Goal: Complete application form

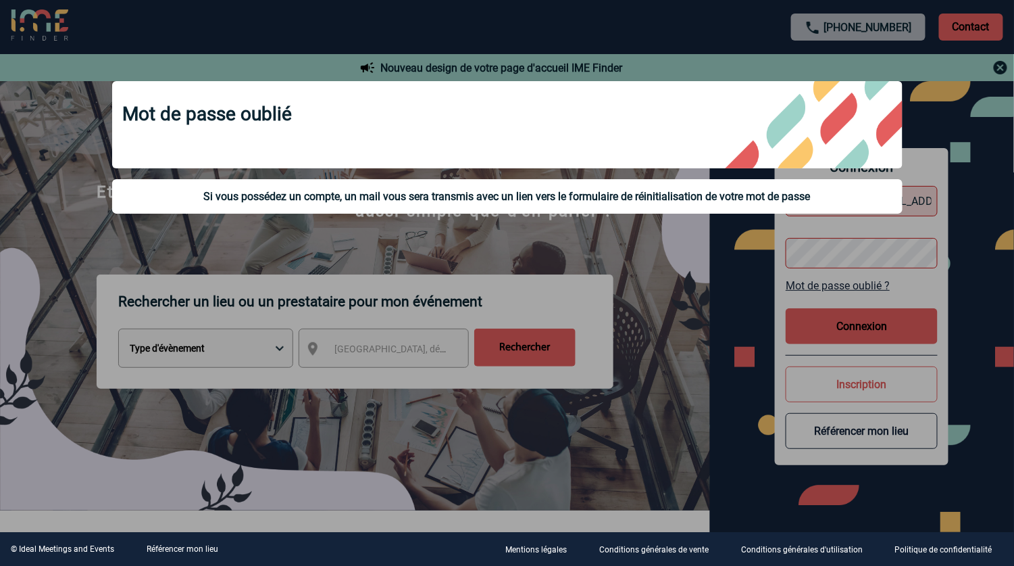
click at [689, 307] on div at bounding box center [507, 283] width 1014 height 566
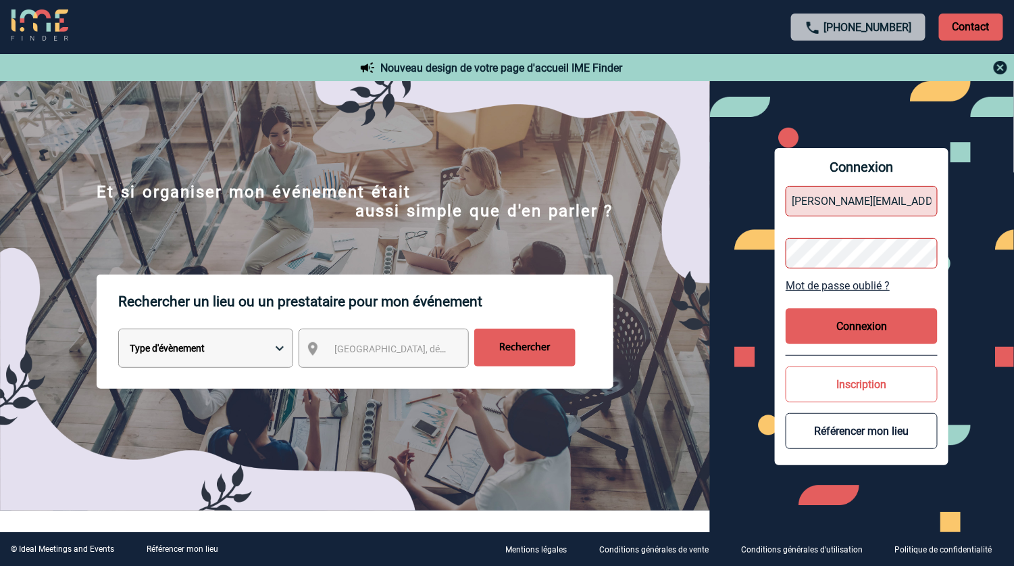
click at [876, 378] on button "Inscription" at bounding box center [862, 384] width 152 height 36
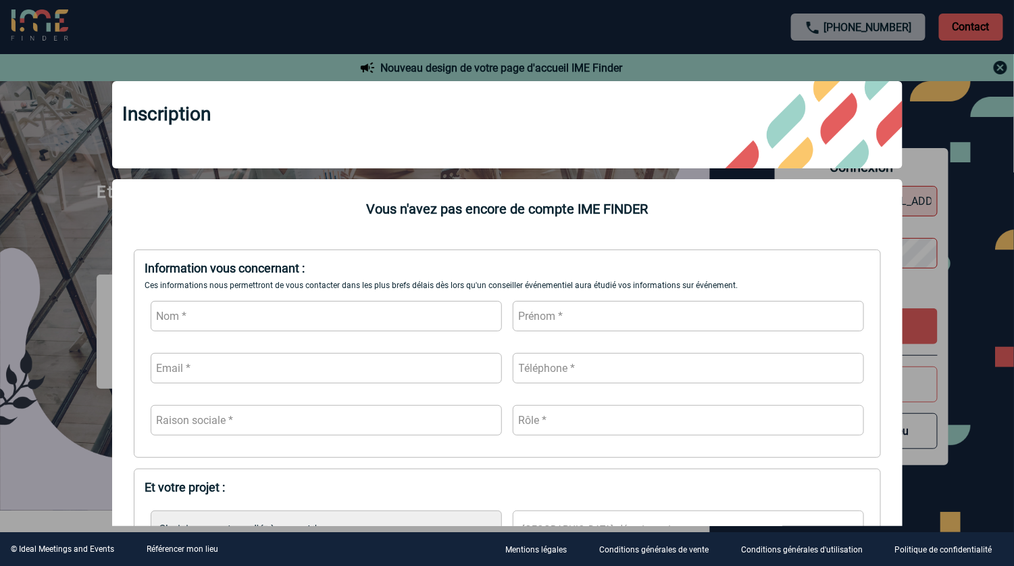
click at [213, 314] on input "text" at bounding box center [326, 316] width 351 height 30
type input "[PERSON_NAME]"
type input "[PERSON_NAME][EMAIL_ADDRESS][PERSON_NAME][DOMAIN_NAME]"
type input "4373296644"
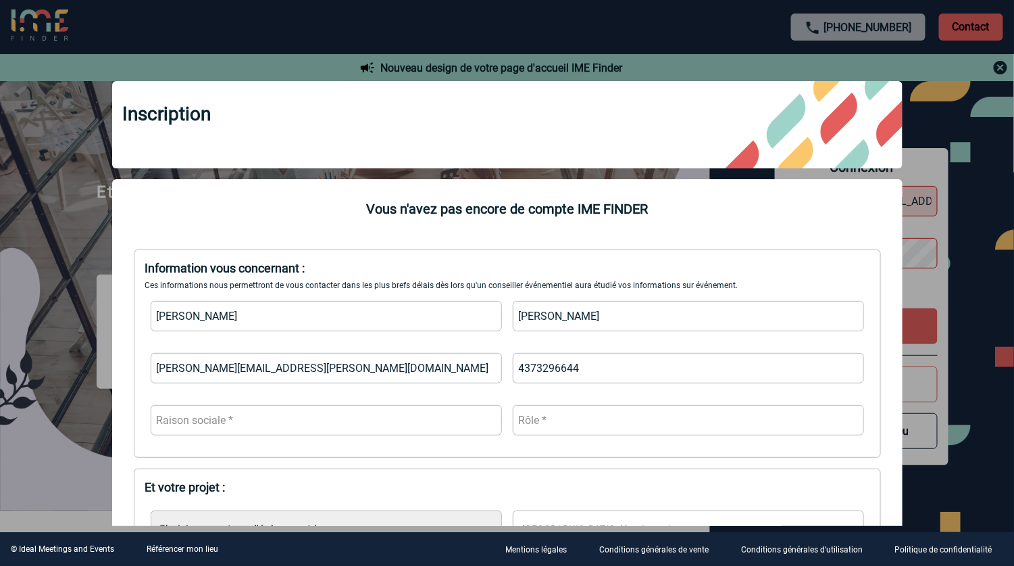
scroll to position [68, 0]
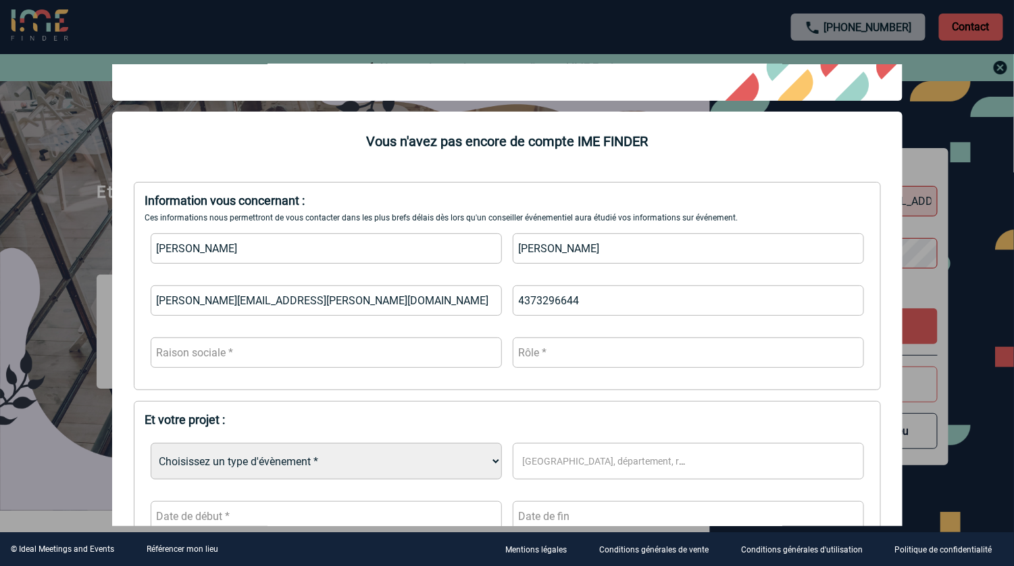
click at [222, 351] on input "text" at bounding box center [326, 352] width 351 height 30
type input "Offsite"
click at [581, 353] on input "text" at bounding box center [688, 352] width 351 height 30
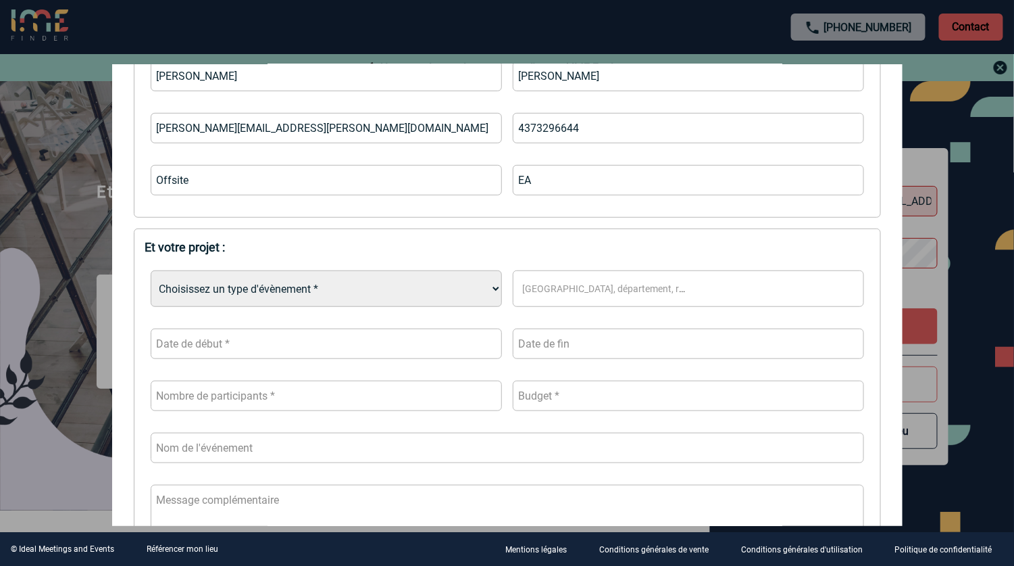
scroll to position [270, 0]
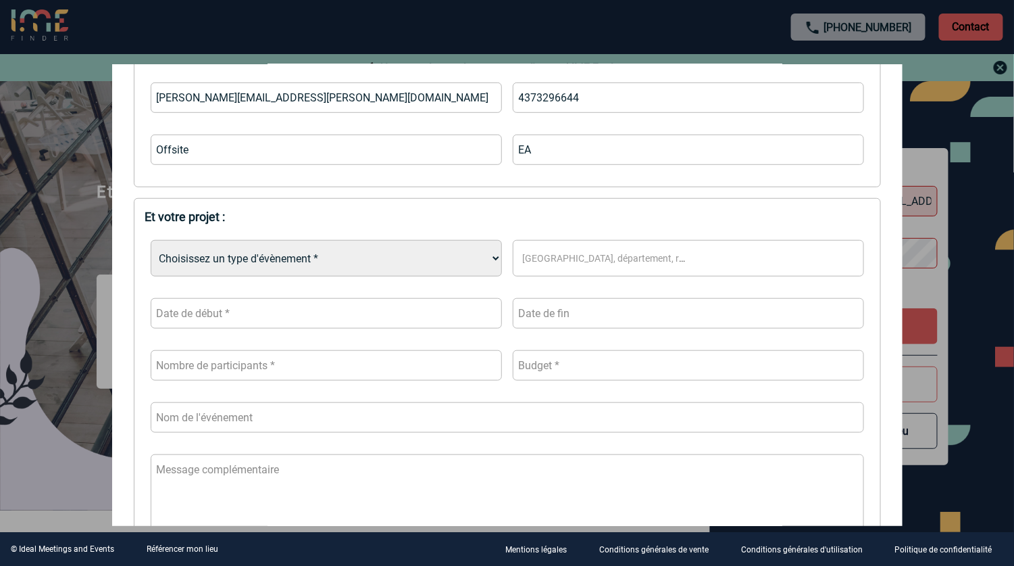
type input "EA"
click at [486, 257] on select "Choisissez un type d'évènement * Séminaire avec nuitée Séminaire sans nuitée Re…" at bounding box center [326, 258] width 351 height 36
select select "4"
click at [151, 241] on select "Choisissez un type d'évènement * Séminaire avec nuitée Séminaire sans nuitée Re…" at bounding box center [326, 258] width 351 height 36
click at [557, 257] on span "[GEOGRAPHIC_DATA], département, région..." at bounding box center [620, 258] width 194 height 11
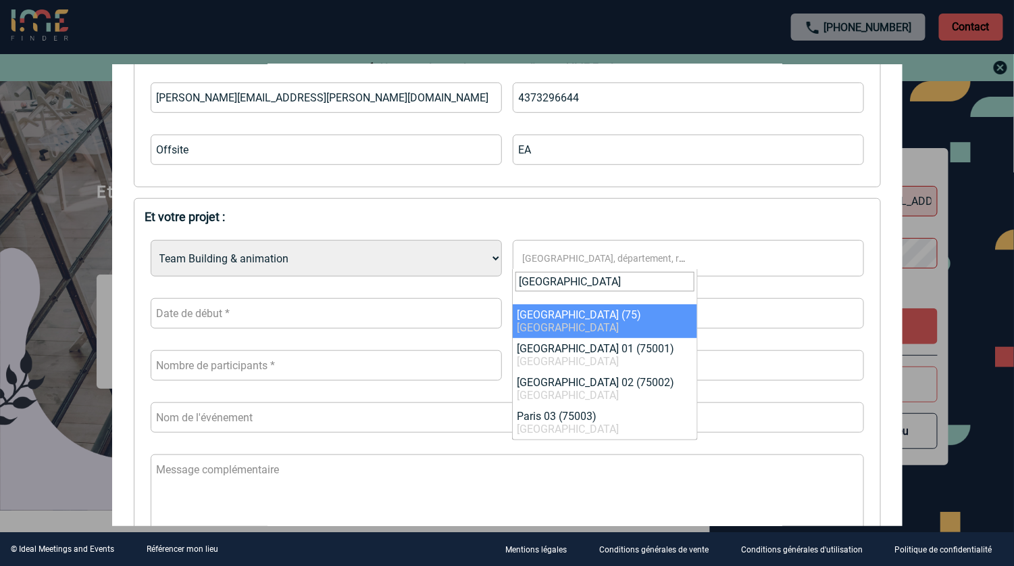
type input "[GEOGRAPHIC_DATA]"
select select "3"
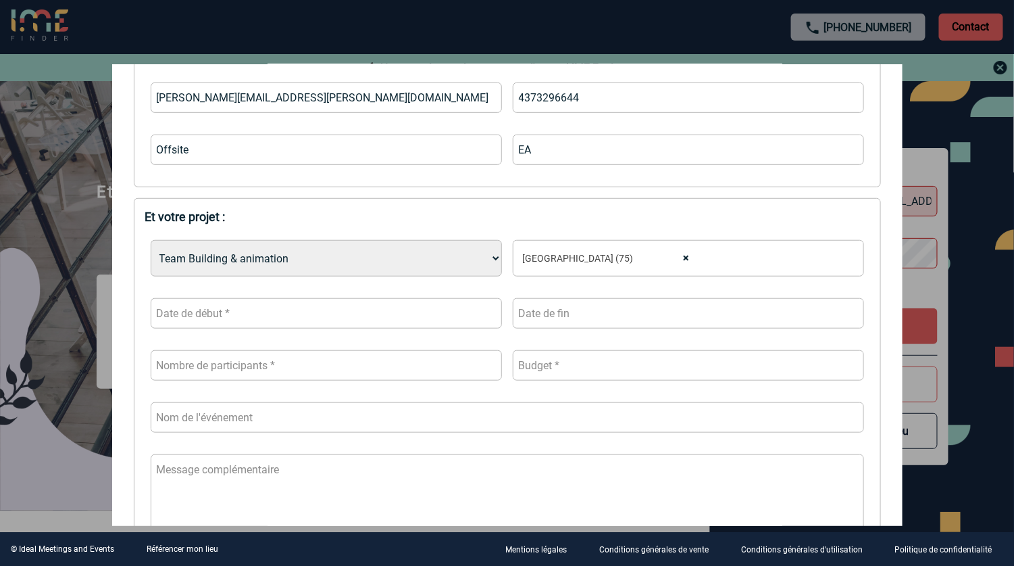
click at [460, 313] on input "text" at bounding box center [326, 313] width 351 height 30
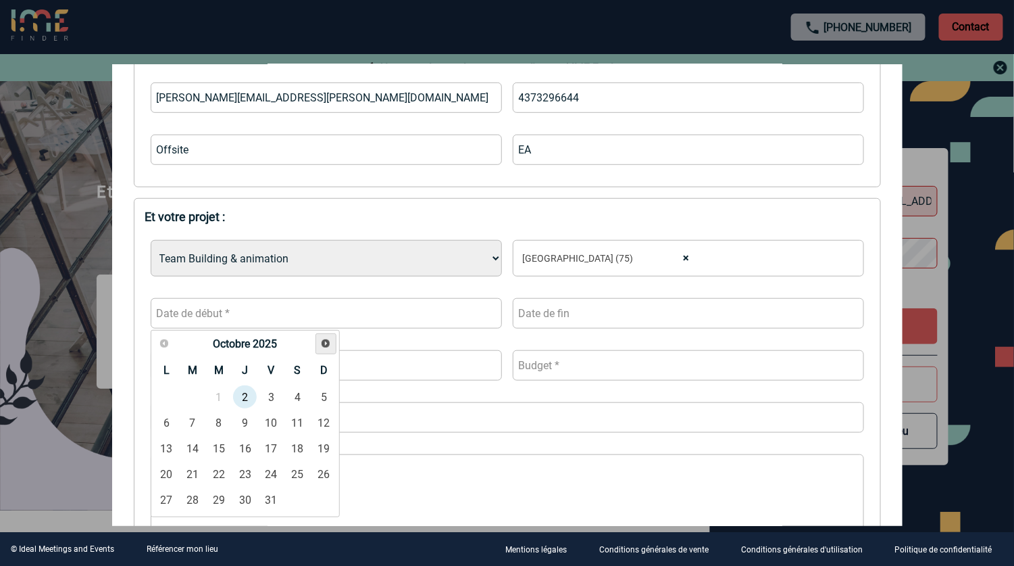
click at [320, 344] on span "Suivant" at bounding box center [325, 343] width 11 height 11
click at [195, 420] on link "4" at bounding box center [192, 422] width 25 height 24
type input "[DATE]"
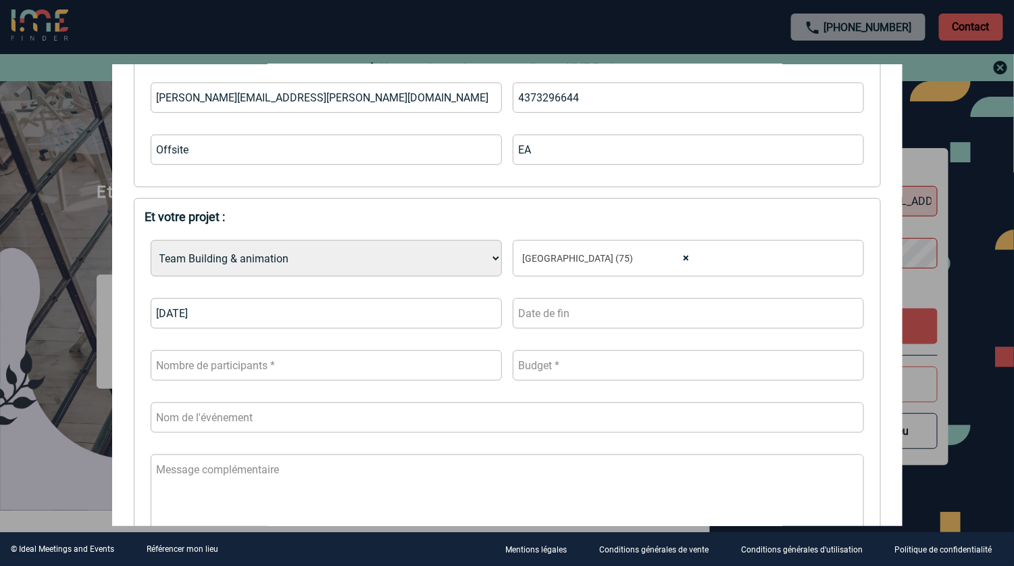
click at [583, 319] on input "text" at bounding box center [688, 313] width 351 height 30
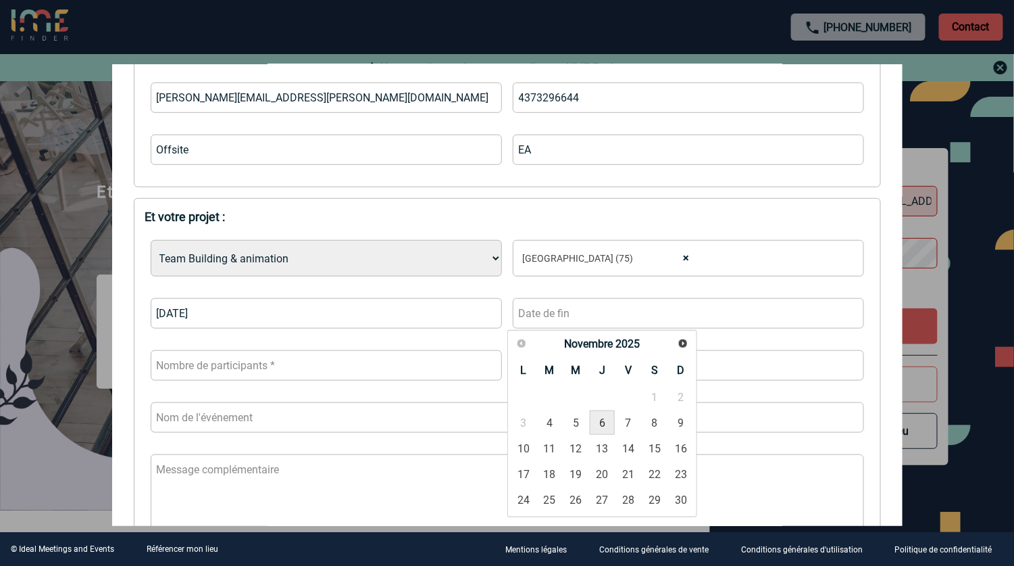
click at [607, 424] on link "6" at bounding box center [602, 422] width 25 height 24
type input "[DATE]"
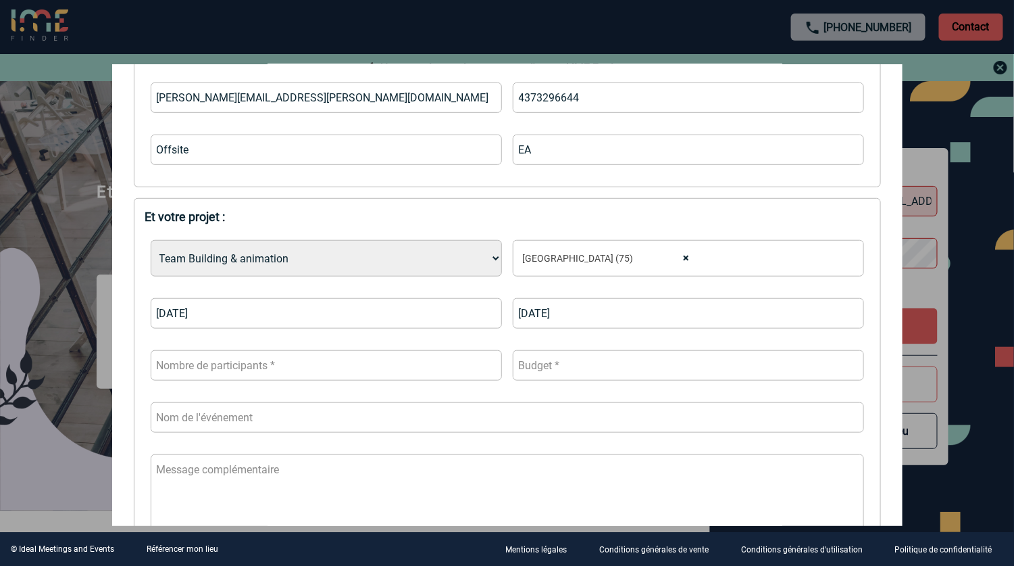
click at [272, 367] on input "number" at bounding box center [326, 365] width 351 height 30
click at [483, 370] on input "-1" at bounding box center [326, 365] width 351 height 30
drag, startPoint x: 275, startPoint y: 363, endPoint x: 112, endPoint y: 341, distance: 164.4
click at [112, 341] on form "Information vous concernant : Ces informations nous permettront de vous contact…" at bounding box center [507, 302] width 791 height 669
type input "40"
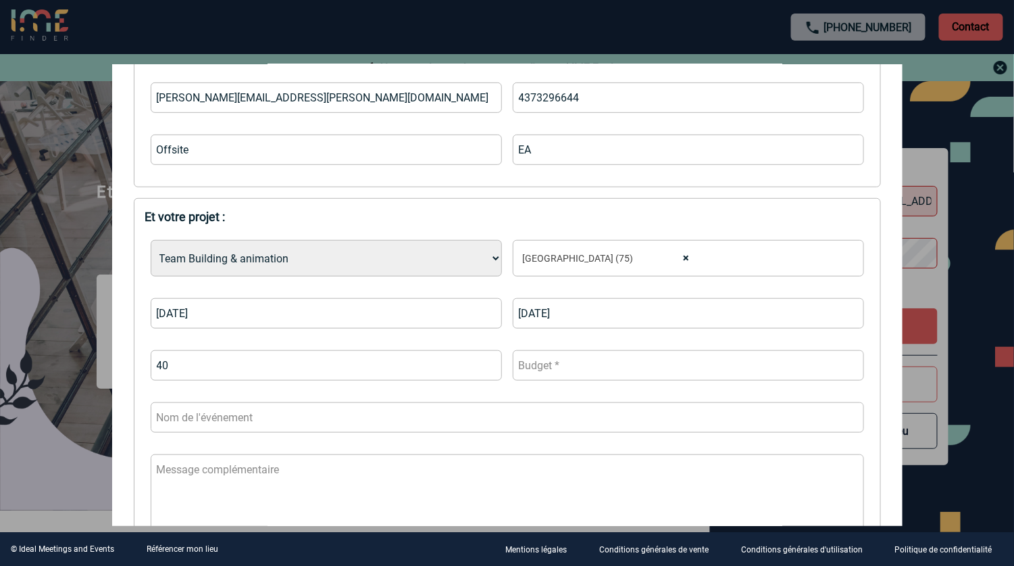
click at [566, 353] on input "number" at bounding box center [688, 365] width 351 height 30
type input "3000"
click at [293, 418] on input "text" at bounding box center [508, 417] width 714 height 30
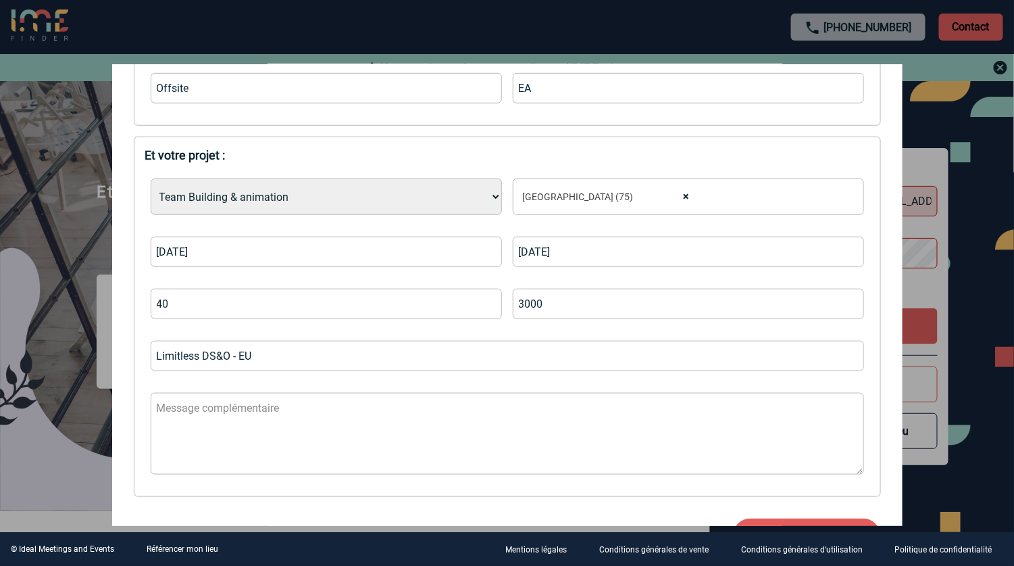
scroll to position [401, 0]
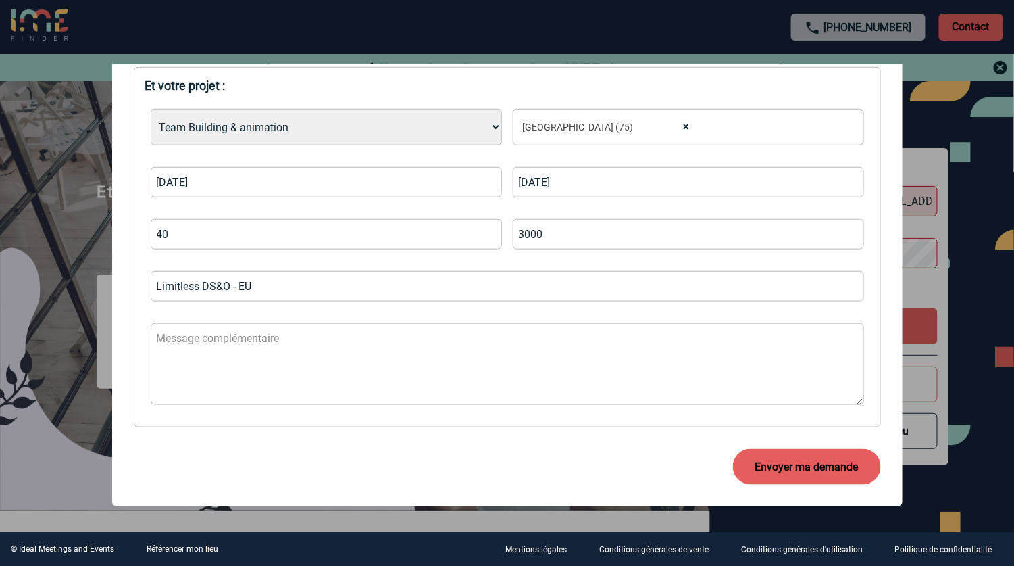
type input "Limitless DS&O - EU"
click at [189, 330] on textarea at bounding box center [508, 364] width 714 height 82
click at [189, 331] on textarea at bounding box center [508, 364] width 714 height 82
type textarea "I"
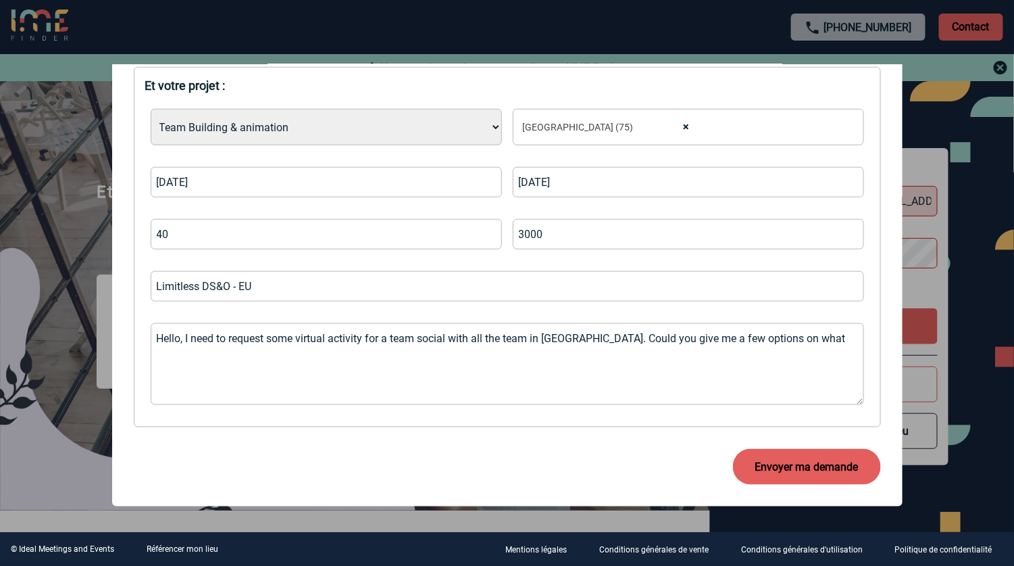
click at [796, 340] on textarea "Hello, I need to request some virtual activity for a team social with all the t…" at bounding box center [508, 364] width 714 height 82
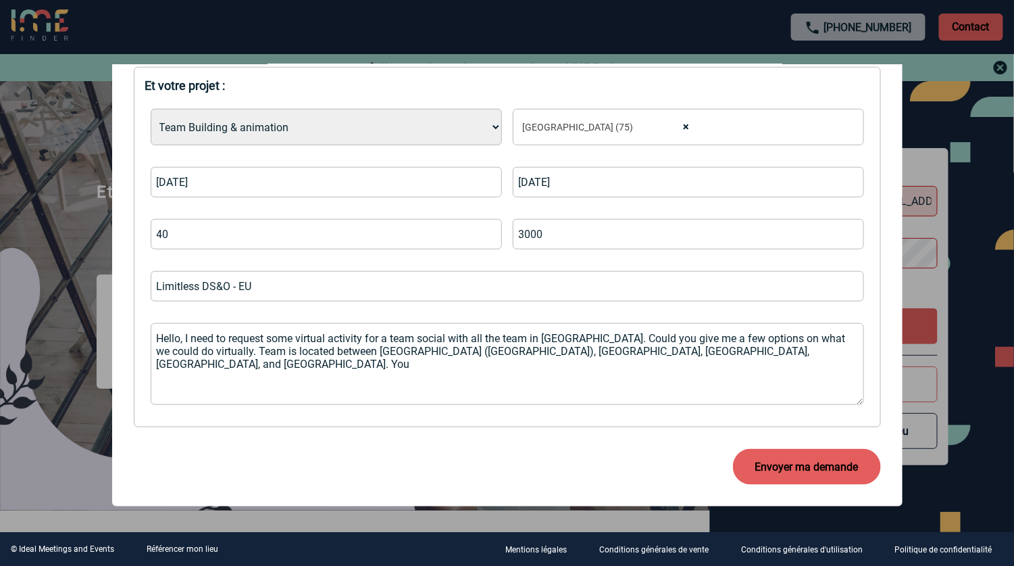
click at [621, 353] on textarea "Hello, I need to request some virtual activity for a team social with all the t…" at bounding box center [508, 364] width 714 height 82
drag, startPoint x: 621, startPoint y: 353, endPoint x: 1027, endPoint y: 353, distance: 405.5
click at [1014, 353] on html "[PHONE_NUMBER] Contact Contact Nouveau design de votre page d'accueil IME Finde…" at bounding box center [507, 283] width 1014 height 566
drag, startPoint x: 685, startPoint y: 355, endPoint x: 707, endPoint y: 362, distance: 22.7
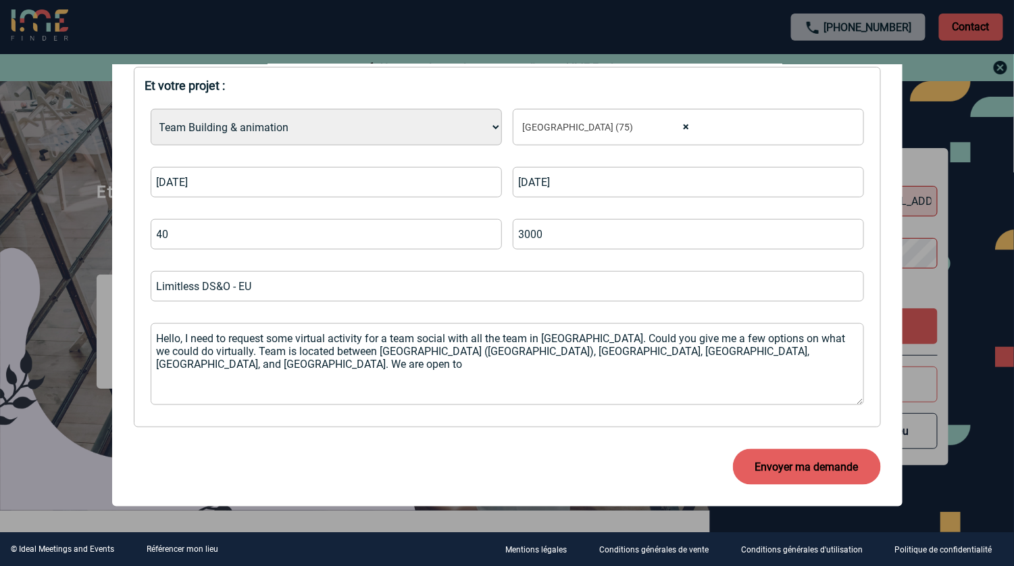
click at [707, 362] on textarea "Hello, I need to request some virtual activity for a team social with all the t…" at bounding box center [508, 364] width 714 height 82
click at [813, 457] on button "Envoyer ma demande" at bounding box center [807, 467] width 148 height 36
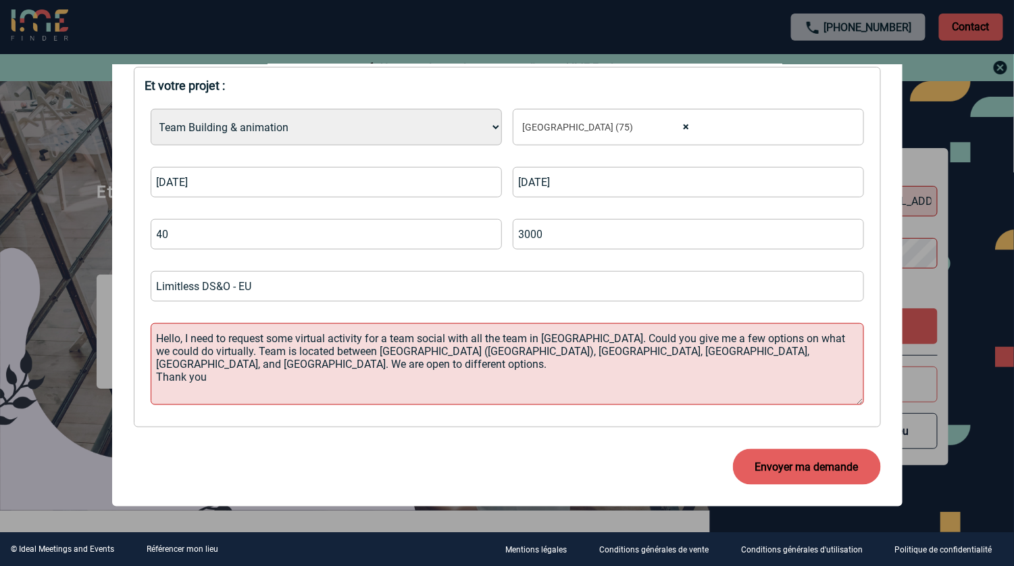
click at [803, 468] on button "Envoyer ma demande" at bounding box center [807, 467] width 148 height 36
click at [613, 394] on textarea "Hello, I need to request some virtual activity for a team social with all the t…" at bounding box center [508, 364] width 714 height 82
drag, startPoint x: 224, startPoint y: 366, endPoint x: 151, endPoint y: 363, distance: 73.1
click at [151, 363] on textarea "Hello, I need to request some virtual activity for a team social with all the t…" at bounding box center [508, 364] width 714 height 82
click at [247, 372] on textarea "Hello, I need to request some virtual activity for a team social with all the t…" at bounding box center [508, 364] width 714 height 82
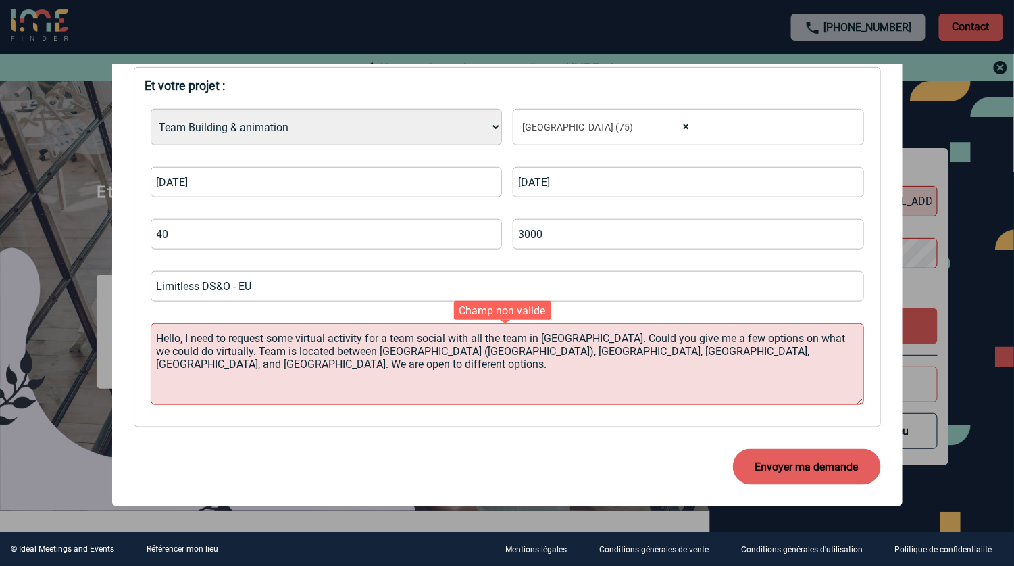
click at [499, 310] on div "Champ non valide" at bounding box center [502, 310] width 97 height 19
click at [531, 376] on textarea "Hello, I need to request some virtual activity for a team social with all the t…" at bounding box center [508, 364] width 714 height 82
drag, startPoint x: 787, startPoint y: 358, endPoint x: 140, endPoint y: 282, distance: 651.9
click at [143, 284] on div "Et votre projet : Choisissez un type d'évènement * Séminaire avec nuitée Sémina…" at bounding box center [507, 247] width 747 height 360
paste textarea "Bonjour, je souhaite organiser une activité virtuelle pour une réunion d'équipe…"
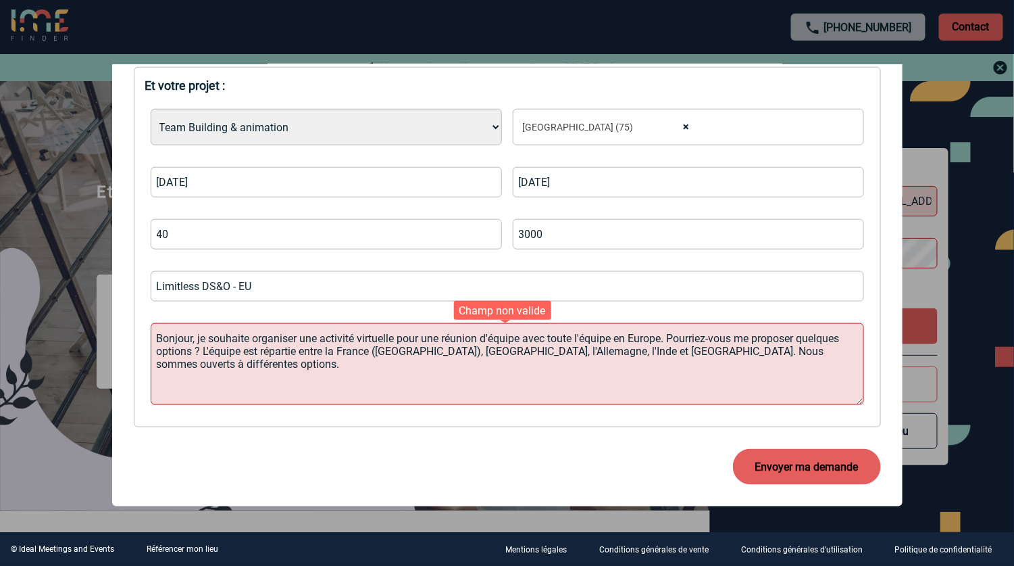
click at [429, 388] on textarea "Bonjour, je souhaite organiser une activité virtuelle pour une réunion d'équipe…" at bounding box center [508, 364] width 714 height 82
type textarea "Bonjour, je souhaite organiser une activité virtuelle pour une réunion d'équipe…"
click at [788, 460] on button "Envoyer ma demande" at bounding box center [807, 467] width 148 height 36
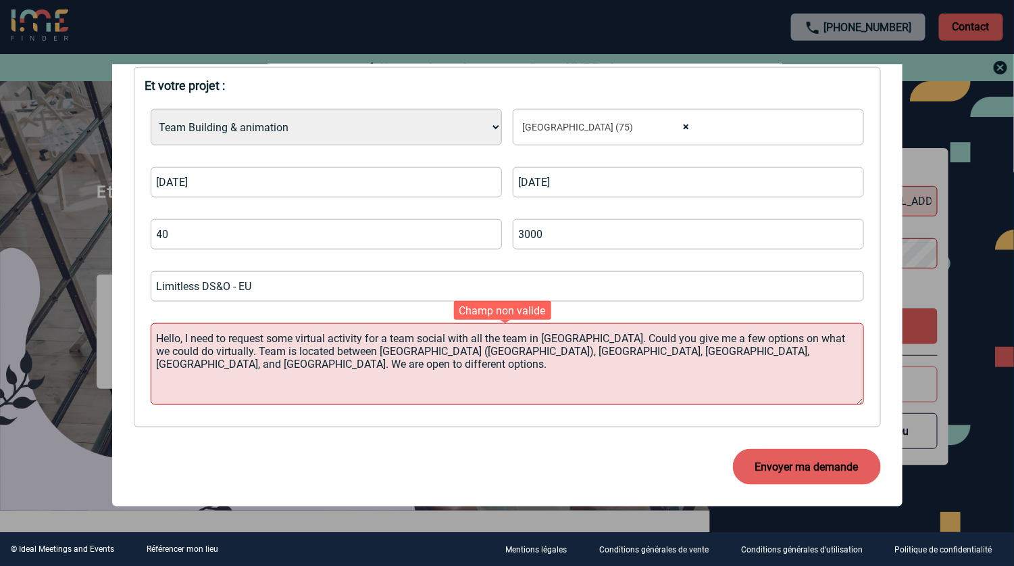
click at [496, 375] on textarea "Hello, I need to request some virtual activity for a team social with all the t…" at bounding box center [508, 364] width 714 height 82
drag, startPoint x: 585, startPoint y: 337, endPoint x: 699, endPoint y: 339, distance: 114.9
click at [699, 339] on textarea "Hello, I need to request some virtual activity for a team social with all the t…" at bounding box center [508, 364] width 714 height 82
drag, startPoint x: 685, startPoint y: 337, endPoint x: 735, endPoint y: 335, distance: 50.1
click at [735, 335] on textarea "Hello, I need to request some virtual activity for a team social with all the t…" at bounding box center [508, 364] width 714 height 82
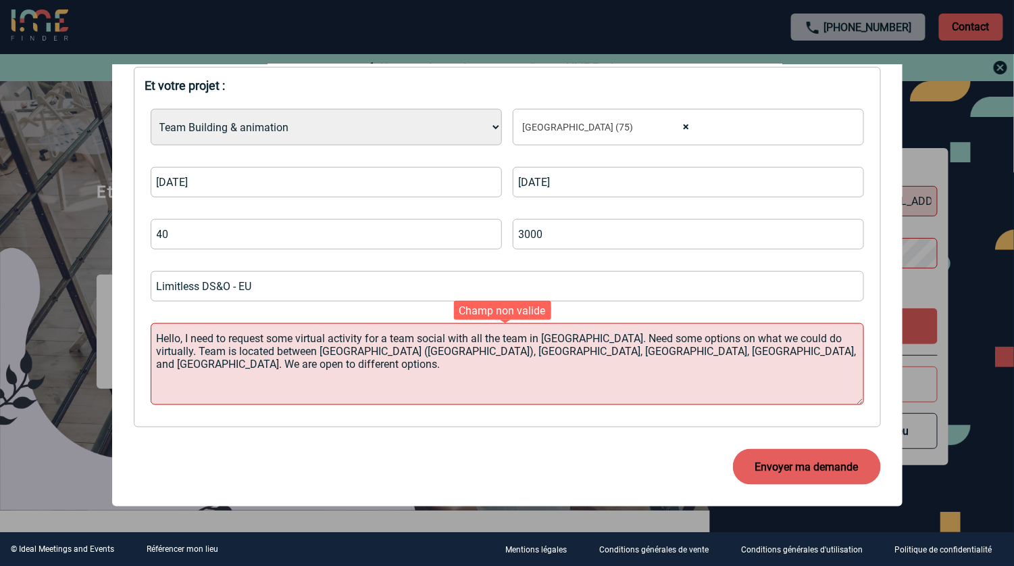
drag, startPoint x: 681, startPoint y: 336, endPoint x: 781, endPoint y: 335, distance: 100.0
click at [781, 335] on textarea "Hello, I need to request some virtual activity for a team social with all the t…" at bounding box center [508, 364] width 714 height 82
click at [621, 368] on textarea "Hello, I need to request some virtual activity for a team social with all the t…" at bounding box center [508, 364] width 714 height 82
type textarea "Hello, I need to request some virtual activity for a team social with all the t…"
click at [787, 465] on button "Envoyer ma demande" at bounding box center [807, 467] width 148 height 36
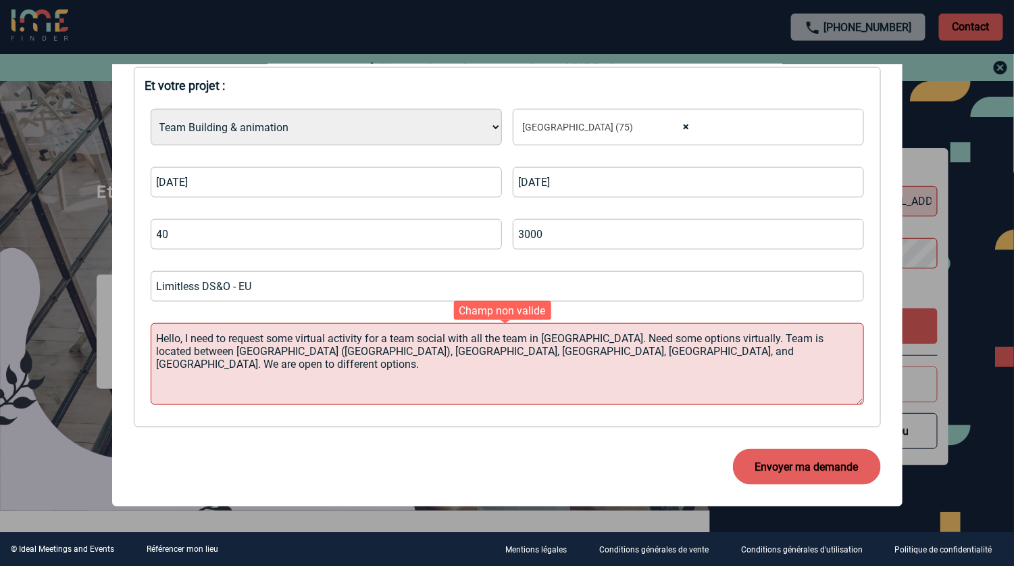
click at [434, 363] on textarea "Hello, I need to request some virtual activity for a team social with all the t…" at bounding box center [508, 364] width 714 height 82
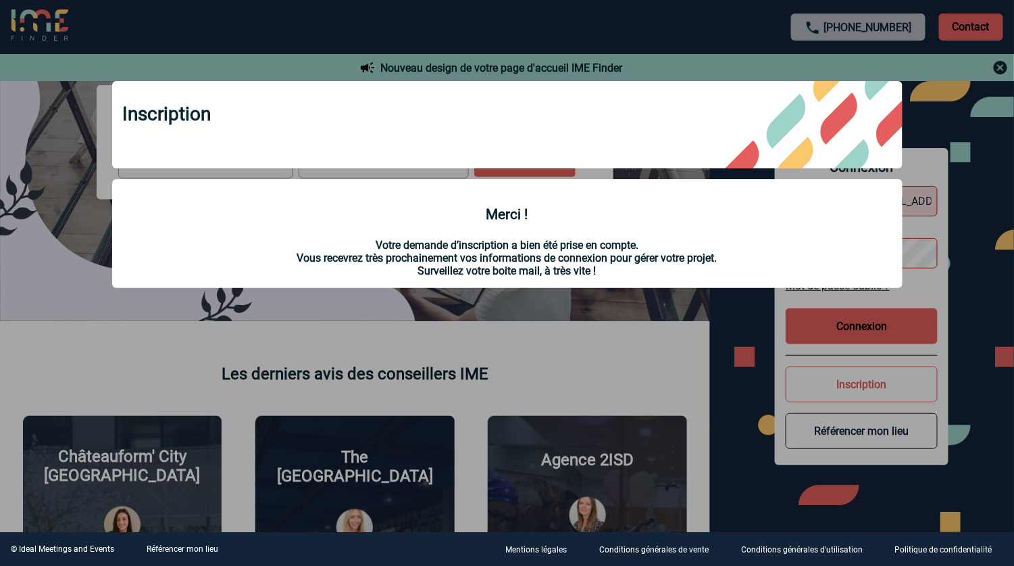
scroll to position [203, 0]
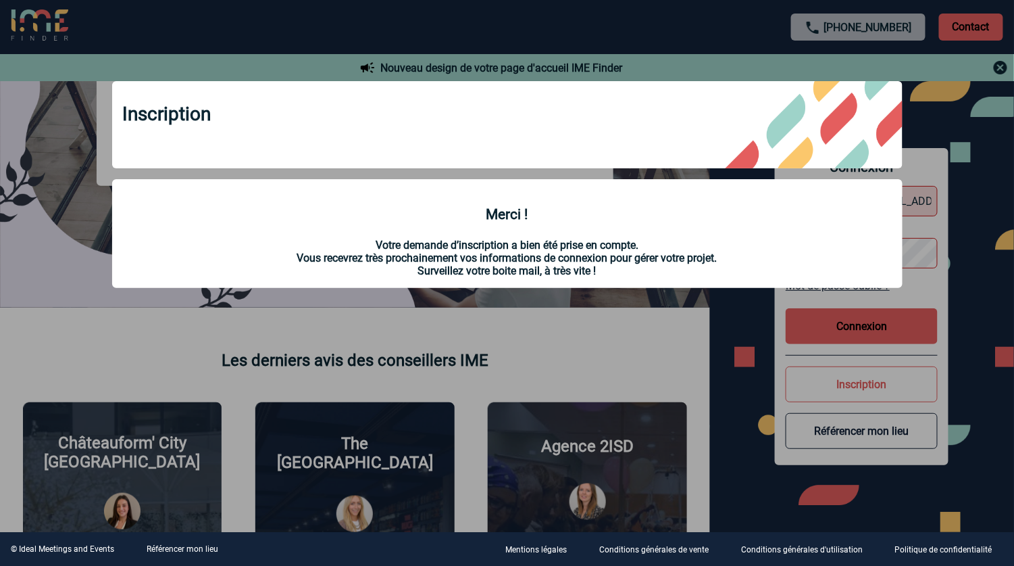
click at [691, 43] on div at bounding box center [507, 283] width 1014 height 566
